Goal: Information Seeking & Learning: Learn about a topic

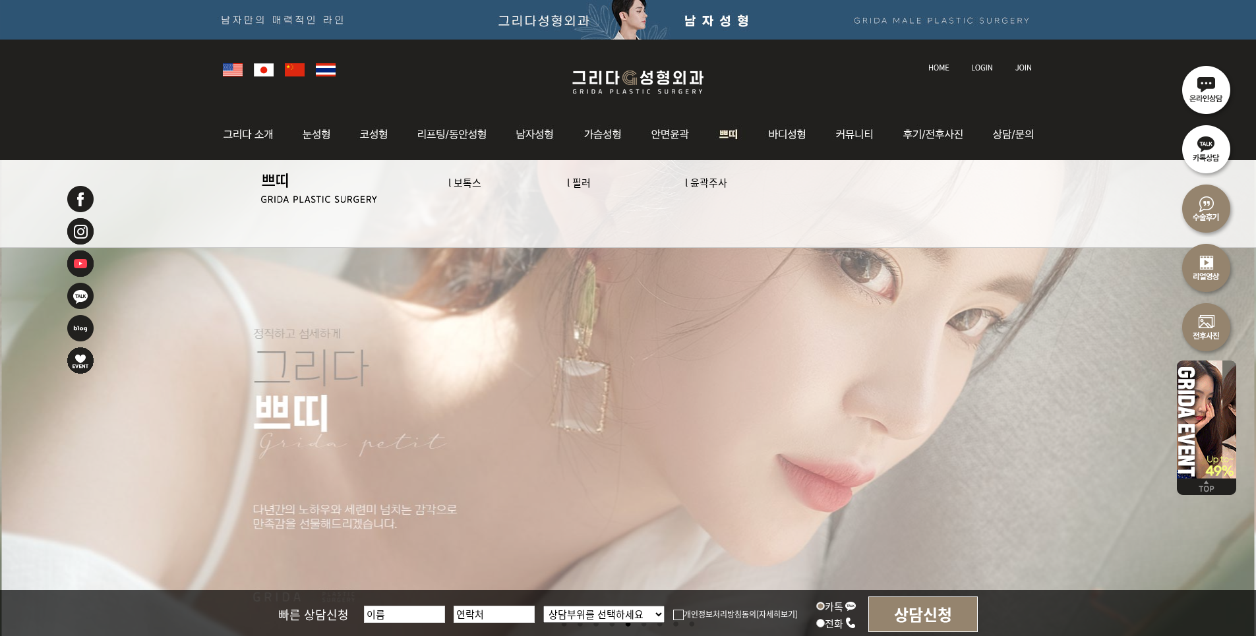
click at [472, 180] on link "l 보톡스" at bounding box center [464, 182] width 33 height 14
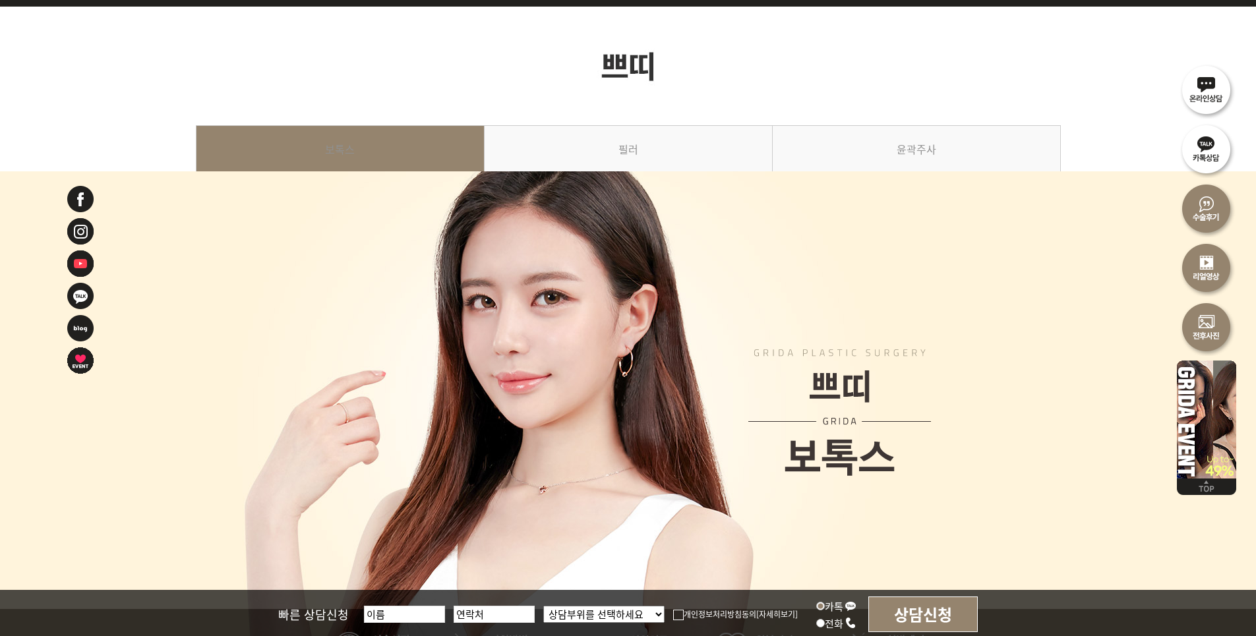
scroll to position [66, 0]
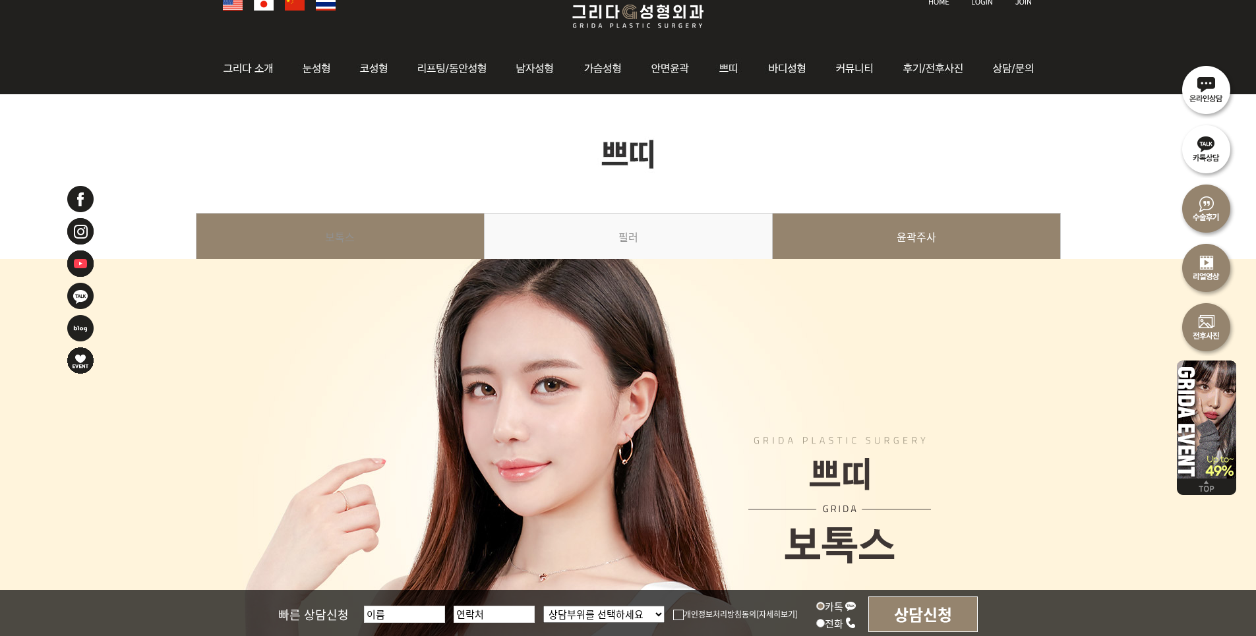
click at [942, 225] on link "윤곽주사" at bounding box center [917, 243] width 288 height 60
